Goal: Task Accomplishment & Management: Manage account settings

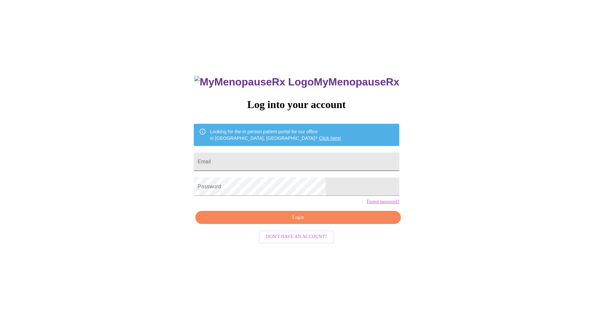
click at [296, 163] on input "Email" at bounding box center [297, 161] width 206 height 18
type input "[EMAIL_ADDRESS][DOMAIN_NAME]"
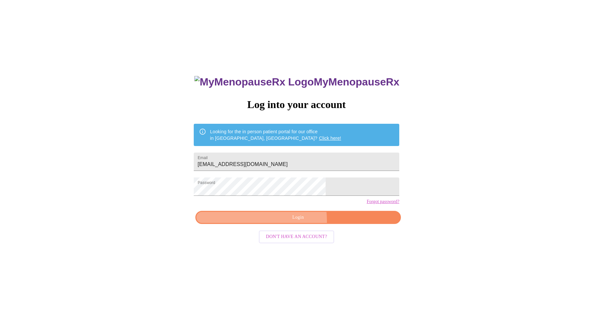
click at [278, 222] on span "Login" at bounding box center [298, 217] width 190 height 8
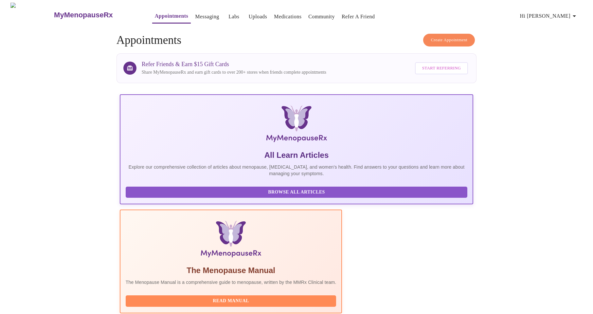
click at [195, 13] on link "Messaging" at bounding box center [207, 16] width 24 height 9
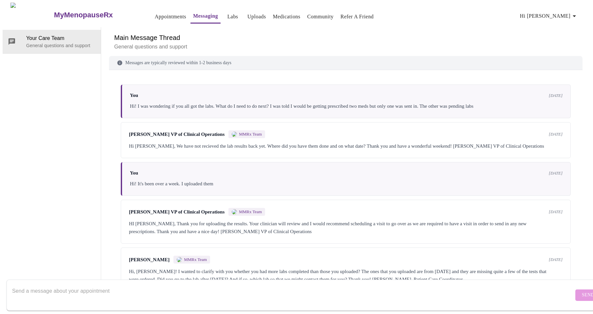
scroll to position [92, 0]
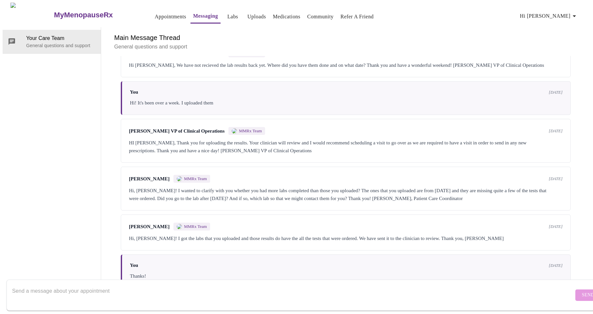
click at [155, 288] on textarea "Send a message about your appointment" at bounding box center [293, 294] width 562 height 21
click at [247, 14] on link "Uploads" at bounding box center [256, 16] width 19 height 9
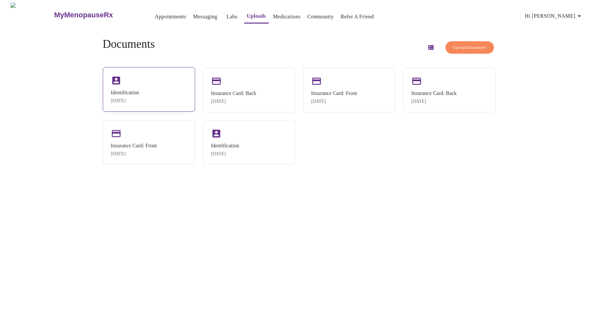
click at [139, 92] on div "Identification" at bounding box center [125, 93] width 28 height 6
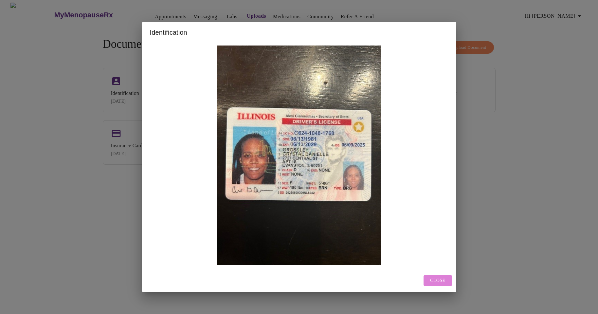
click at [436, 277] on span "Close" at bounding box center [437, 281] width 15 height 8
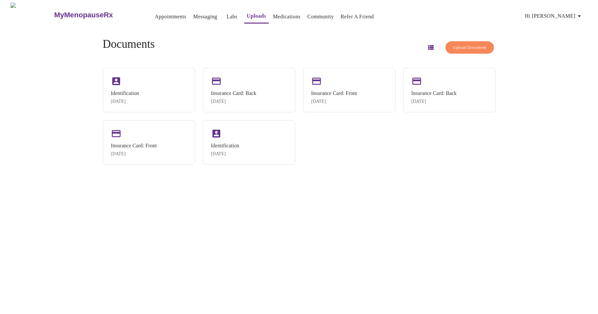
click at [454, 45] on span "Upload Document" at bounding box center [469, 48] width 33 height 8
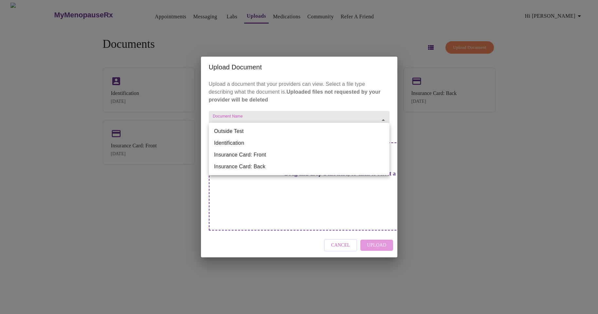
click at [273, 131] on body "MyMenopauseRx Appointments Messaging Labs Uploads Medications Community Refer a…" at bounding box center [299, 160] width 593 height 314
click at [273, 131] on li "Outside Test" at bounding box center [299, 131] width 181 height 12
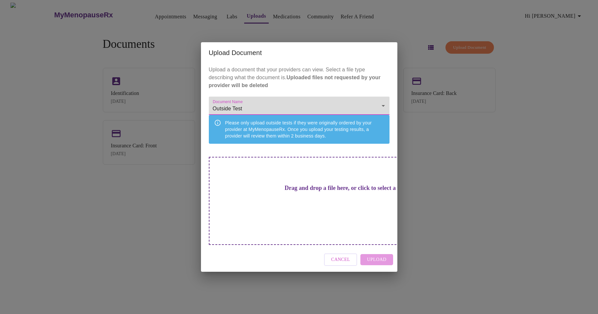
type input "Outside Test"
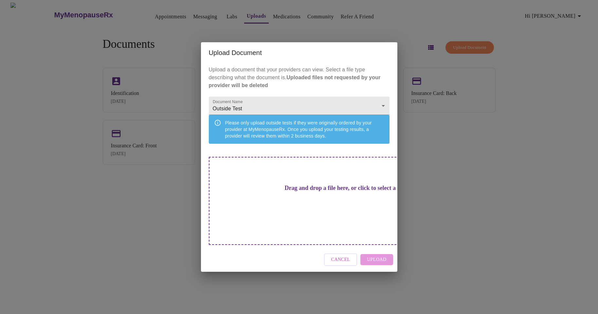
click at [316, 191] on h3 "Drag and drop a file here, or click to select a file" at bounding box center [345, 188] width 181 height 7
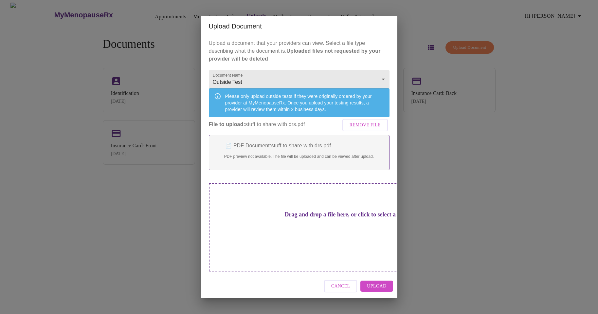
click at [376, 282] on span "Upload" at bounding box center [376, 286] width 19 height 8
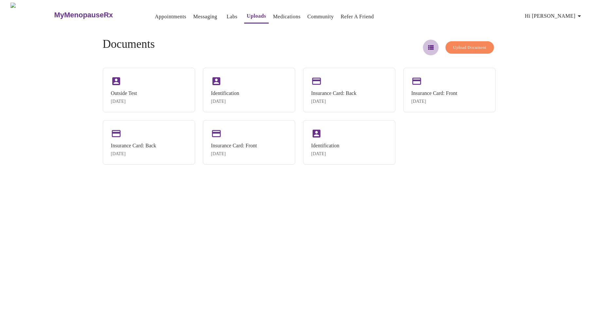
click at [428, 45] on icon "button" at bounding box center [431, 47] width 6 height 5
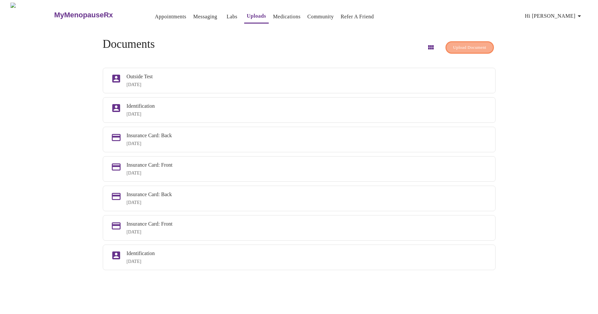
click at [463, 46] on span "Upload Document" at bounding box center [469, 48] width 33 height 8
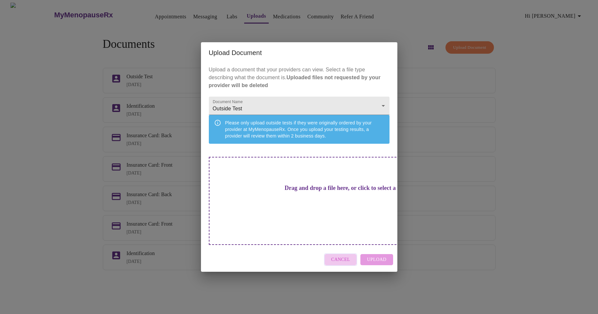
click at [341, 256] on span "Cancel" at bounding box center [340, 260] width 19 height 8
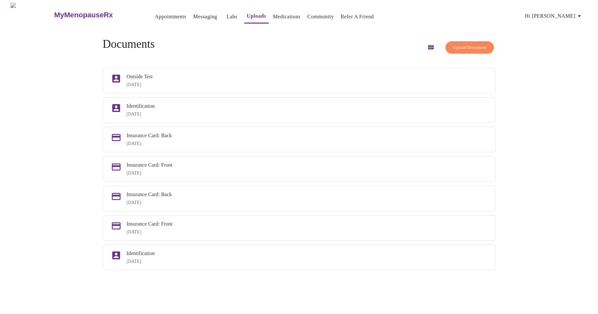
click at [453, 44] on span "Upload Document" at bounding box center [469, 48] width 33 height 8
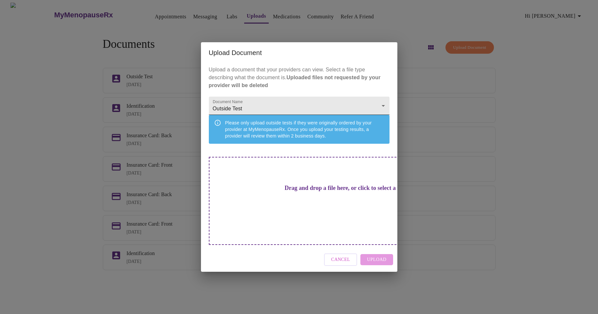
click at [266, 115] on body "MyMenopauseRx Appointments Messaging Labs Uploads Medications Community Refer a…" at bounding box center [299, 160] width 593 height 314
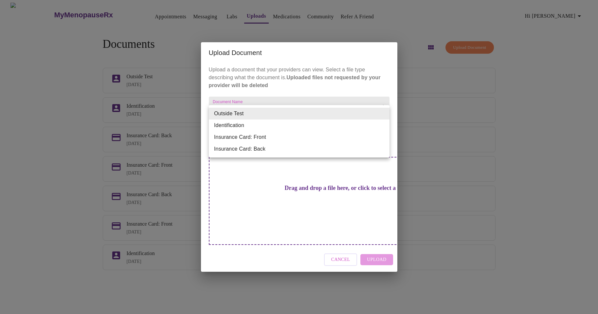
click at [266, 115] on li "Outside Test" at bounding box center [299, 114] width 181 height 12
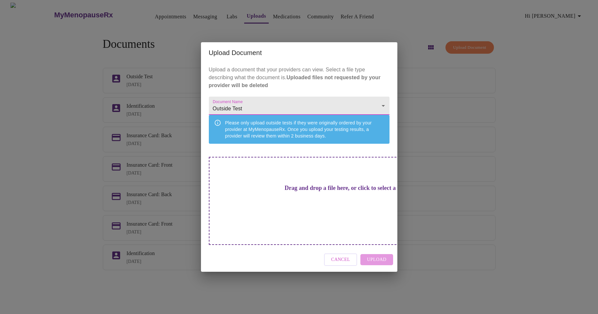
click at [297, 191] on h3 "Drag and drop a file here, or click to select a file" at bounding box center [345, 188] width 181 height 7
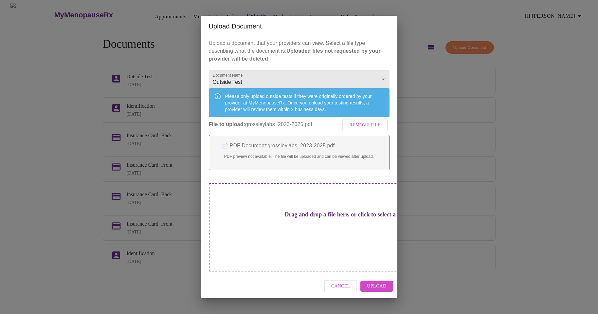
click at [368, 282] on span "Upload" at bounding box center [376, 286] width 19 height 8
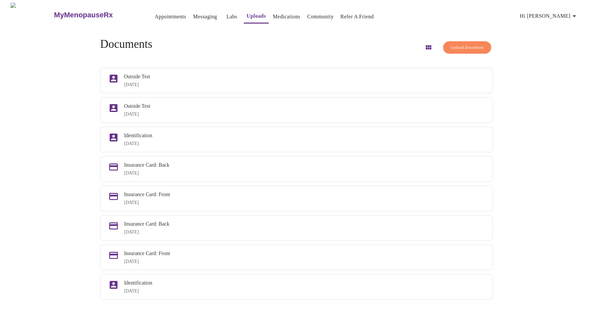
click at [313, 12] on link "Community" at bounding box center [320, 16] width 27 height 9
click at [564, 12] on span "Hi [PERSON_NAME]" at bounding box center [549, 15] width 58 height 9
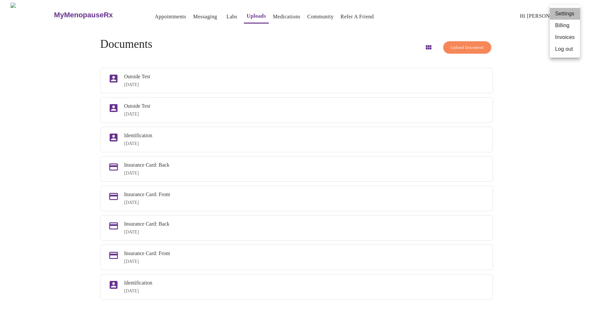
click at [563, 13] on li "Settings" at bounding box center [565, 14] width 30 height 12
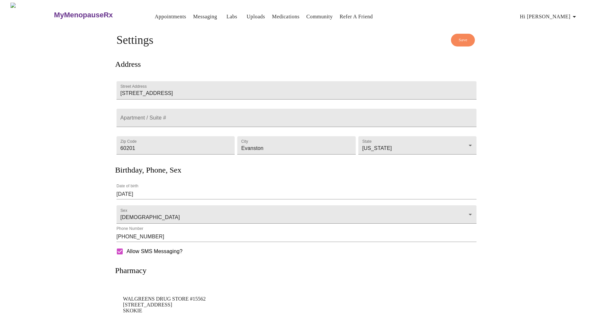
click at [54, 11] on h3 "MyMenopauseRx" at bounding box center [83, 15] width 59 height 9
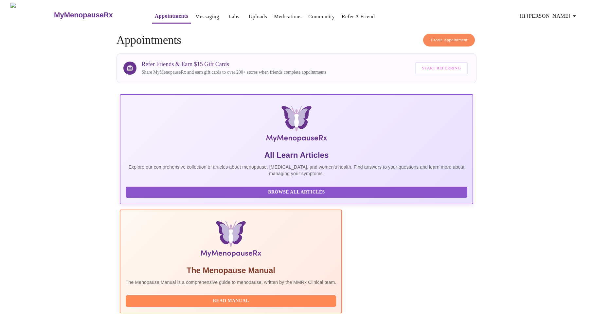
drag, startPoint x: 466, startPoint y: 158, endPoint x: 370, endPoint y: 159, distance: 95.6
click at [205, 98] on div at bounding box center [296, 120] width 352 height 50
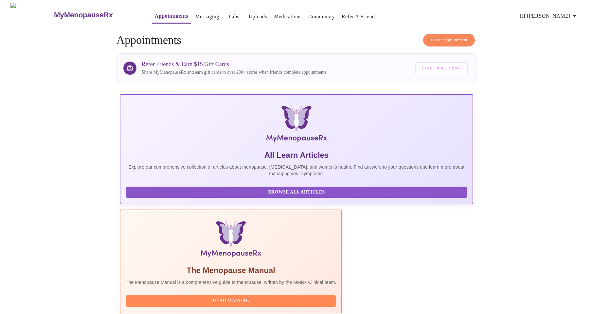
drag, startPoint x: 386, startPoint y: 155, endPoint x: 424, endPoint y: 169, distance: 40.0
click at [195, 13] on link "Messaging" at bounding box center [207, 16] width 24 height 9
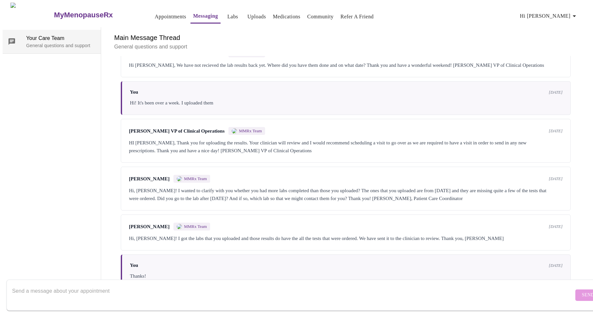
click at [47, 42] on p "General questions and support" at bounding box center [60, 45] width 69 height 7
click at [148, 287] on textarea "Send a message about your appointment" at bounding box center [293, 294] width 562 height 21
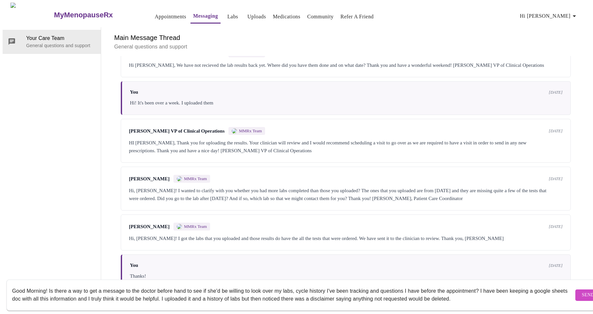
drag, startPoint x: 12, startPoint y: 283, endPoint x: 477, endPoint y: 299, distance: 464.6
click at [477, 299] on div "Good Morning! Is there a way to get a message to the doctor before hand to see …" at bounding box center [293, 294] width 562 height 25
paste textarea "Hi! I have an upcoming appointment and wanted to see if the doctor would be ope…"
type textarea "Hi! I have an upcoming appointment and wanted to see if the doctor would be ope…"
click at [575, 289] on button "Send" at bounding box center [588, 294] width 26 height 11
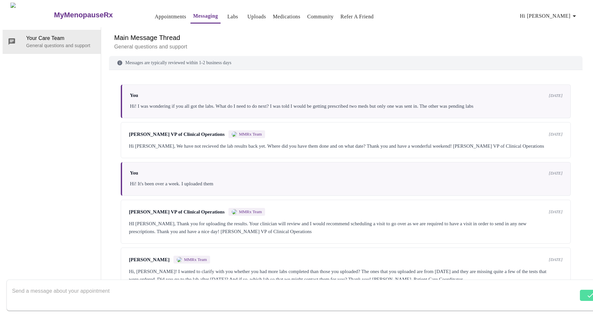
scroll to position [0, 0]
click at [556, 13] on span "Hi [PERSON_NAME]" at bounding box center [549, 15] width 58 height 9
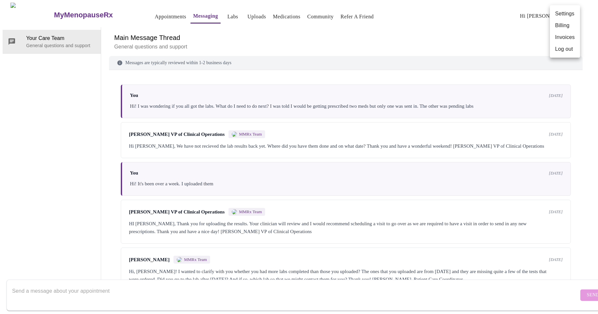
click at [565, 12] on li "Settings" at bounding box center [565, 14] width 30 height 12
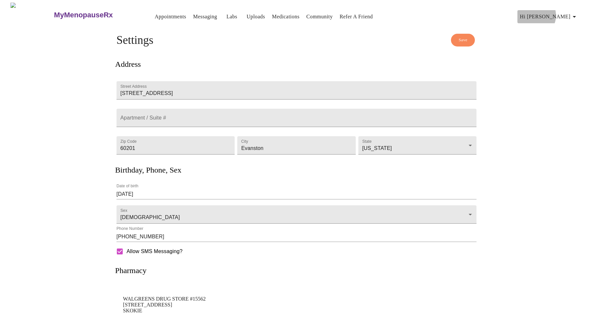
click at [563, 13] on span "Hi [PERSON_NAME]" at bounding box center [549, 16] width 58 height 9
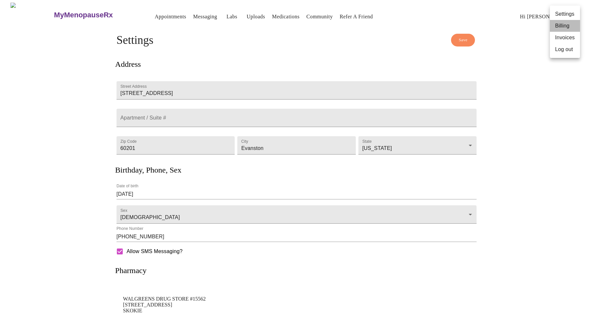
click at [559, 25] on li "Billing" at bounding box center [565, 26] width 30 height 12
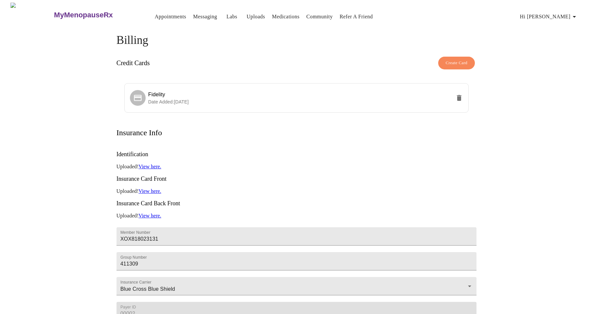
click at [565, 12] on span "Hi [PERSON_NAME]" at bounding box center [549, 16] width 58 height 9
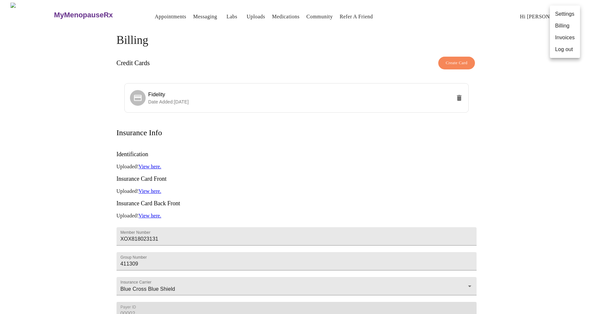
click at [561, 38] on li "Invoices" at bounding box center [565, 38] width 30 height 12
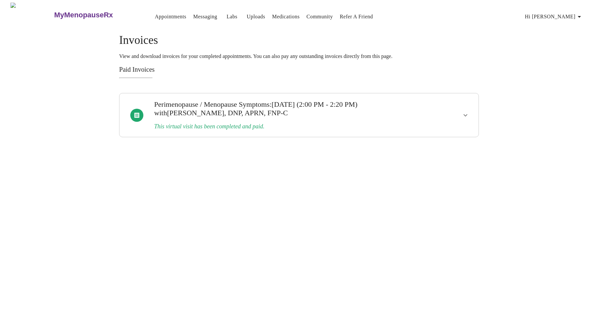
click at [465, 111] on icon "show more" at bounding box center [465, 115] width 8 height 8
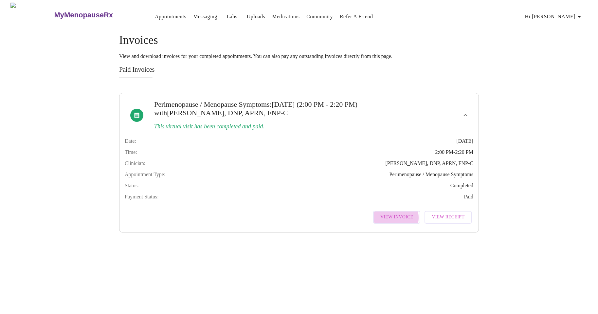
click at [396, 221] on span "View Invoice" at bounding box center [396, 217] width 33 height 8
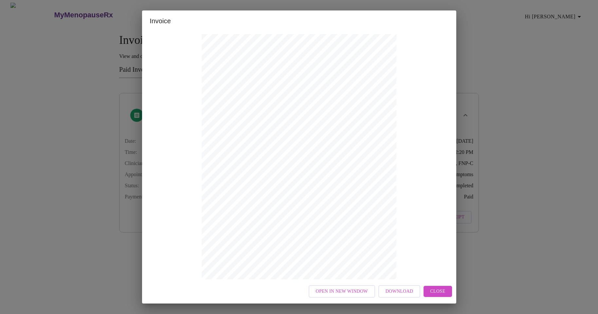
click at [435, 293] on span "Close" at bounding box center [437, 291] width 15 height 8
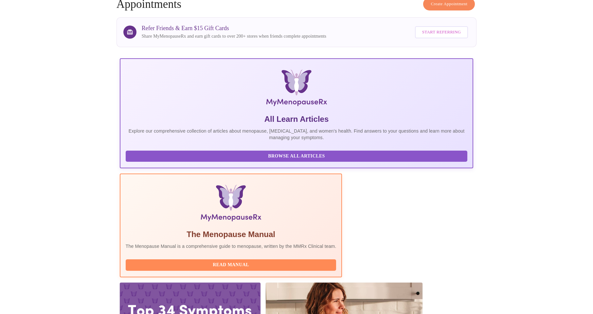
scroll to position [34, 0]
